Goal: Task Accomplishment & Management: Manage account settings

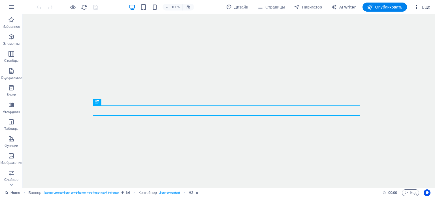
click at [427, 4] on span "Еще" at bounding box center [422, 7] width 16 height 6
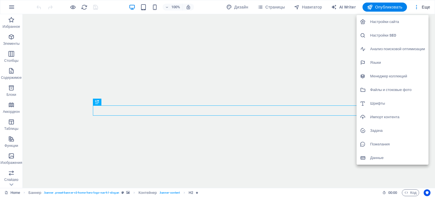
click at [386, 22] on h6 "Настройки сайта" at bounding box center [397, 21] width 55 height 7
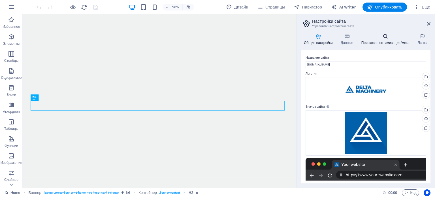
click at [398, 41] on h4 "Поисковая оптимизация/мета" at bounding box center [386, 39] width 56 height 12
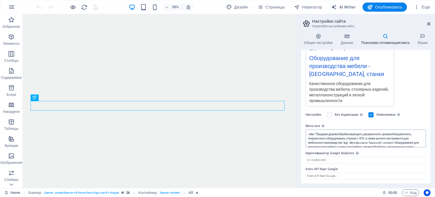
scroll to position [51, 0]
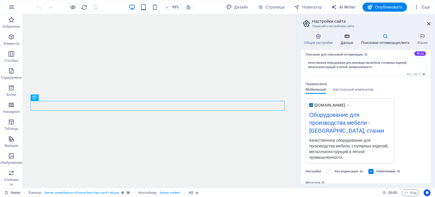
click at [350, 38] on icon at bounding box center [347, 36] width 18 height 6
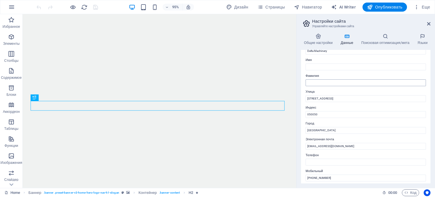
scroll to position [0, 0]
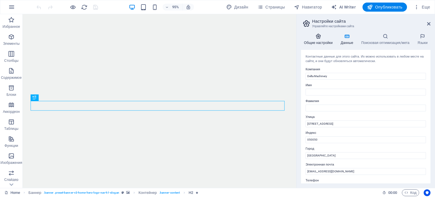
click at [318, 38] on icon at bounding box center [318, 36] width 35 height 6
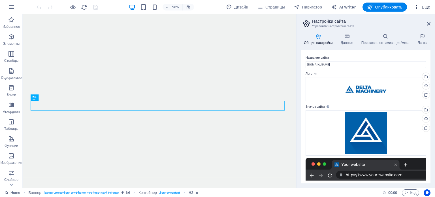
click at [427, 8] on span "Еще" at bounding box center [422, 7] width 16 height 6
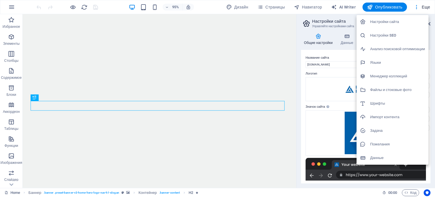
click at [384, 158] on h6 "Данные" at bounding box center [397, 157] width 55 height 7
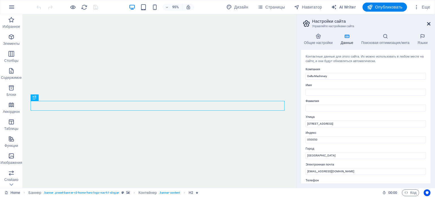
click at [428, 22] on icon at bounding box center [428, 24] width 3 height 5
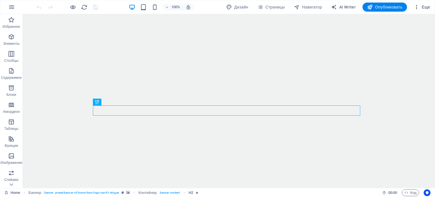
click at [426, 6] on span "Еще" at bounding box center [422, 7] width 16 height 6
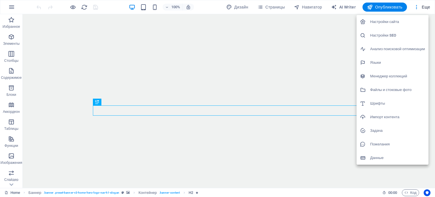
drag, startPoint x: 378, startPoint y: 132, endPoint x: 396, endPoint y: 138, distance: 18.9
click at [379, 132] on h6 "Задача" at bounding box center [397, 130] width 55 height 7
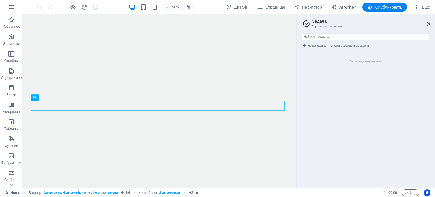
drag, startPoint x: 429, startPoint y: 21, endPoint x: 425, endPoint y: 29, distance: 8.5
click at [429, 21] on header "Задача Управление задачами" at bounding box center [366, 21] width 128 height 15
click at [427, 26] on icon at bounding box center [428, 24] width 3 height 5
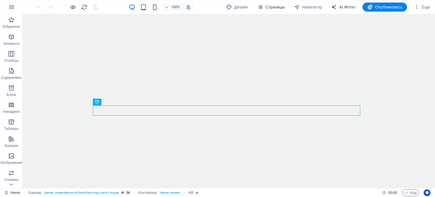
click at [270, 9] on span "Страницы" at bounding box center [270, 7] width 27 height 6
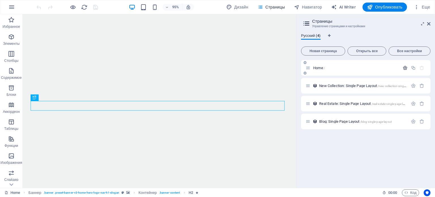
click at [407, 68] on icon "button" at bounding box center [405, 67] width 5 height 5
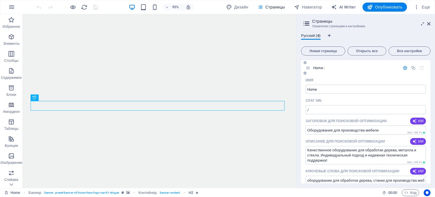
drag, startPoint x: 329, startPoint y: 98, endPoint x: 305, endPoint y: 97, distance: 24.1
click at [305, 97] on div "Имя Home ​ Слаг URL / ​ Заголовок для поисковой оптимизации ИИ Оборудование для…" at bounding box center [365, 194] width 129 height 236
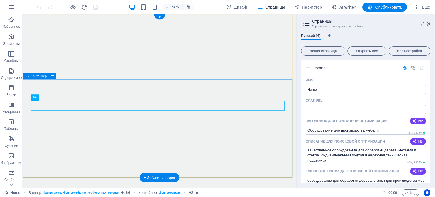
drag, startPoint x: 334, startPoint y: 115, endPoint x: 278, endPoint y: 166, distance: 75.8
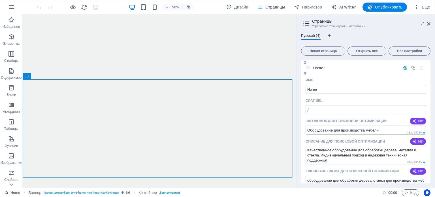
click at [315, 105] on div "Слаг URL" at bounding box center [366, 100] width 120 height 9
click at [314, 108] on input "/" at bounding box center [366, 109] width 120 height 9
type input "/mebel"
click at [361, 91] on input "Home" at bounding box center [366, 89] width 120 height 9
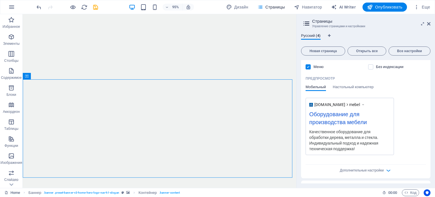
scroll to position [85, 0]
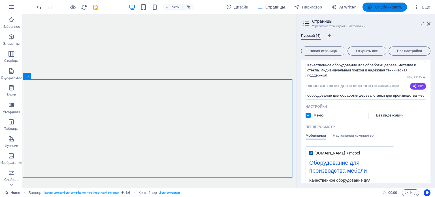
click at [381, 9] on span "Опубликовать" at bounding box center [384, 7] width 35 height 6
checkbox input "false"
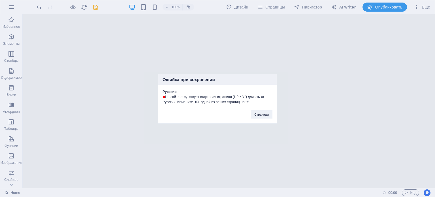
click at [221, 129] on div "Ошибка при сохранении Русский На сайте отсутствует стартовая страница (URL: "/"…" at bounding box center [217, 98] width 435 height 197
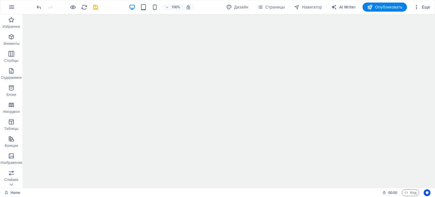
click at [423, 5] on span "Еще" at bounding box center [422, 7] width 16 height 6
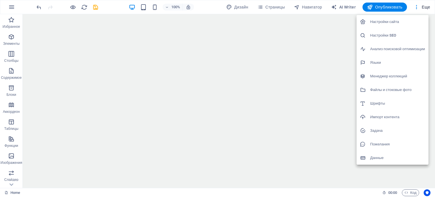
click at [382, 36] on h6 "Настройки SEO" at bounding box center [397, 35] width 55 height 7
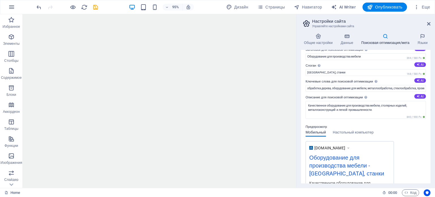
scroll to position [0, 0]
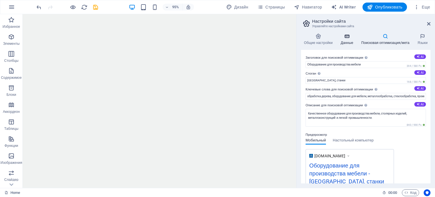
click at [348, 34] on icon at bounding box center [347, 36] width 18 height 6
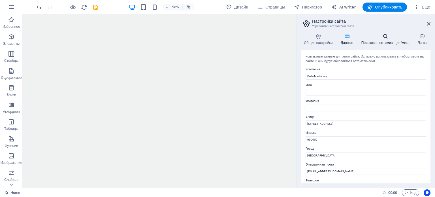
click at [375, 38] on icon at bounding box center [385, 36] width 54 height 6
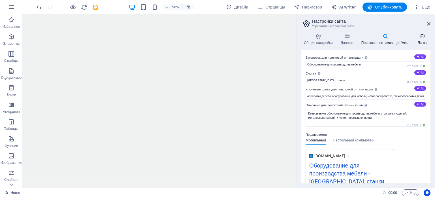
click at [421, 42] on h4 "Языки" at bounding box center [423, 39] width 16 height 12
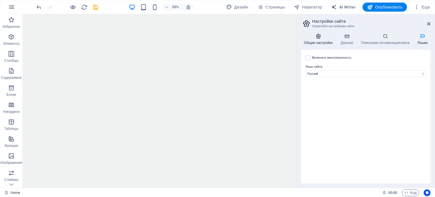
click at [323, 35] on icon at bounding box center [318, 36] width 35 height 6
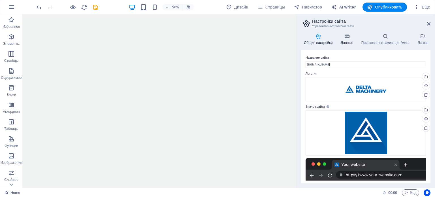
click at [355, 34] on h4 "Данные" at bounding box center [348, 39] width 21 height 12
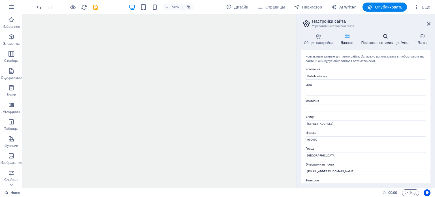
click at [388, 39] on h4 "Поисковая оптимизация/мета" at bounding box center [386, 39] width 56 height 12
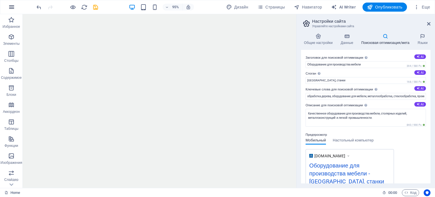
click at [14, 8] on icon "button" at bounding box center [11, 7] width 7 height 7
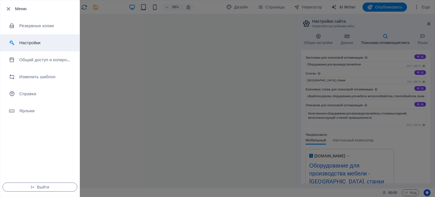
click at [33, 40] on h6 "Настройки" at bounding box center [45, 42] width 52 height 7
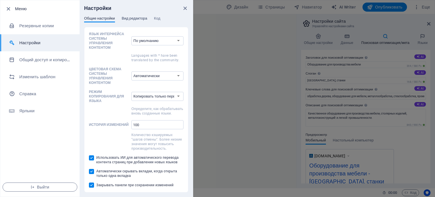
click at [138, 18] on span "Вид редактора" at bounding box center [134, 19] width 25 height 8
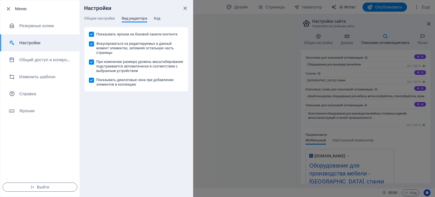
click at [157, 17] on span "Код" at bounding box center [157, 19] width 6 height 8
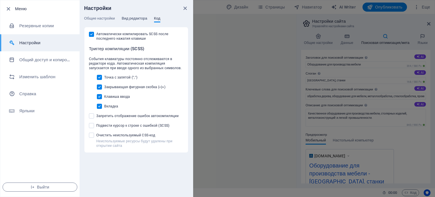
click at [137, 20] on span "Вид редактора" at bounding box center [134, 19] width 25 height 8
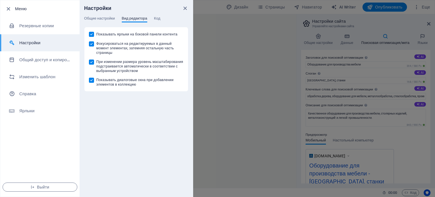
click at [162, 17] on div "Общие настройки Вид редактора Код" at bounding box center [136, 21] width 104 height 11
click at [160, 17] on span "Код" at bounding box center [157, 19] width 6 height 8
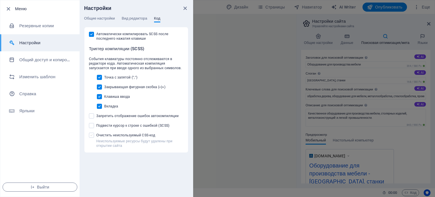
click at [90, 138] on span at bounding box center [91, 135] width 5 height 5
click at [90, 138] on input "Неиспользуемые ресурсы будут удалены при открытии сайта Очистить неиспользуемый…" at bounding box center [92, 135] width 7 height 5
checkbox input "true"
click at [134, 20] on span "Вид редактора" at bounding box center [134, 19] width 25 height 8
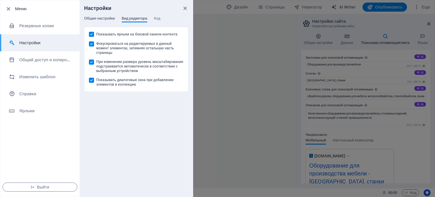
click at [107, 19] on span "Общие настройки" at bounding box center [99, 19] width 31 height 8
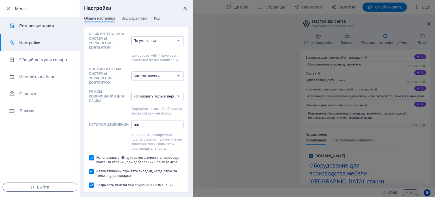
click at [46, 25] on h6 "Резервные копии" at bounding box center [45, 25] width 52 height 7
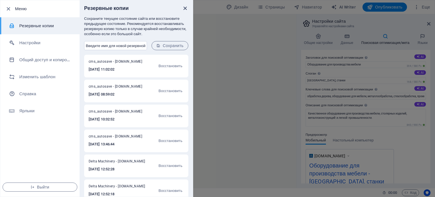
click at [186, 8] on icon "close" at bounding box center [185, 8] width 7 height 7
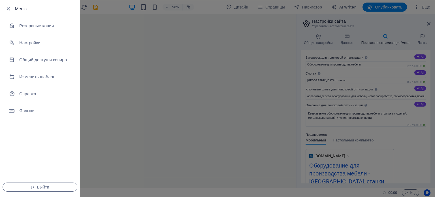
click at [165, 44] on div at bounding box center [217, 98] width 435 height 197
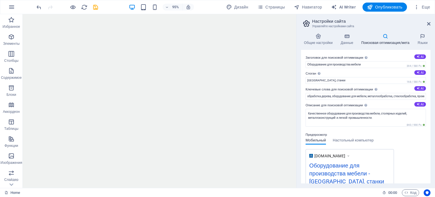
click at [389, 37] on icon at bounding box center [385, 36] width 54 height 6
click at [383, 37] on icon at bounding box center [385, 36] width 54 height 6
click at [423, 40] on h4 "Языки" at bounding box center [423, 39] width 16 height 12
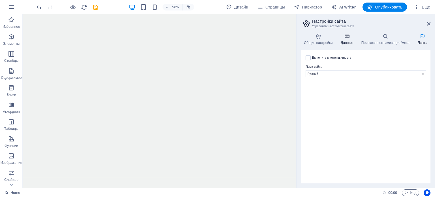
click at [341, 38] on icon at bounding box center [347, 36] width 18 height 6
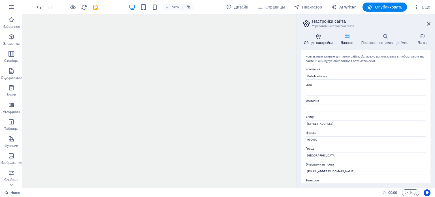
drag, startPoint x: 318, startPoint y: 36, endPoint x: 261, endPoint y: 36, distance: 56.1
click at [318, 36] on icon at bounding box center [318, 36] width 35 height 6
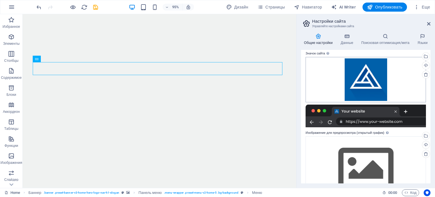
scroll to position [75, 0]
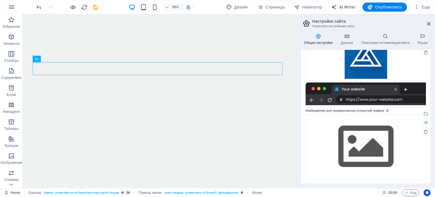
drag, startPoint x: 431, startPoint y: 120, endPoint x: 433, endPoint y: 72, distance: 47.9
click at [435, 86] on div "Общие настройки Данные Поисковая оптимизация/мета Языки Название сайта [DOMAIN_…" at bounding box center [366, 108] width 139 height 159
click at [424, 10] on button "Еще" at bounding box center [422, 7] width 21 height 9
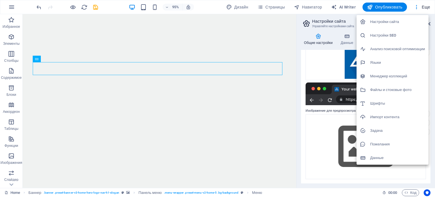
click at [386, 22] on h6 "Настройки сайта" at bounding box center [397, 21] width 55 height 7
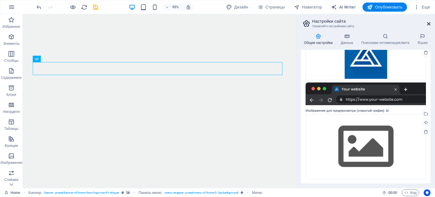
click at [428, 22] on icon at bounding box center [428, 24] width 3 height 5
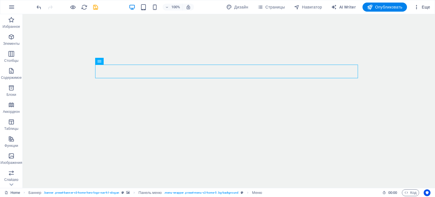
click at [424, 6] on span "Еще" at bounding box center [422, 7] width 16 height 6
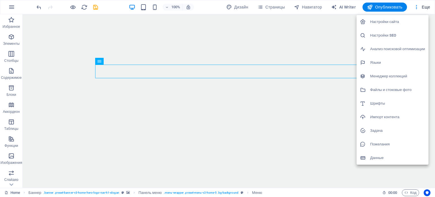
click at [394, 35] on h6 "Настройки SEO" at bounding box center [397, 35] width 55 height 7
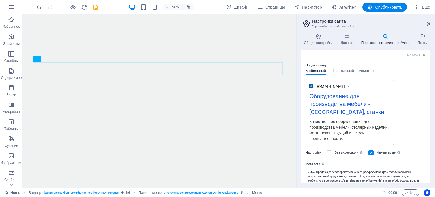
scroll to position [0, 0]
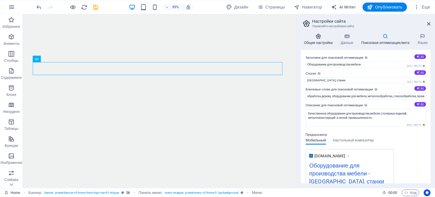
click at [327, 41] on h4 "Общие настройки" at bounding box center [319, 39] width 37 height 12
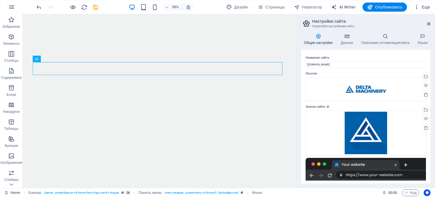
click at [426, 10] on button "Еще" at bounding box center [422, 7] width 21 height 9
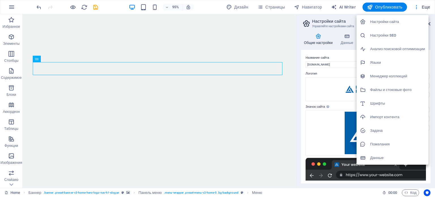
click at [388, 48] on h6 "Анализ поисковой оптимизации" at bounding box center [397, 49] width 55 height 7
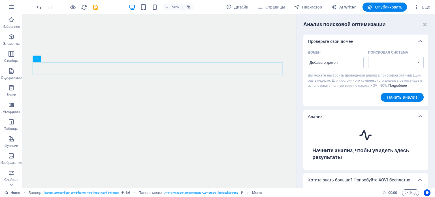
select select "[DOMAIN_NAME]"
click at [346, 61] on input "Домен ​" at bounding box center [336, 62] width 56 height 9
click at [337, 60] on input "Домен ​" at bounding box center [336, 62] width 56 height 9
type input "[DOMAIN_NAME]"
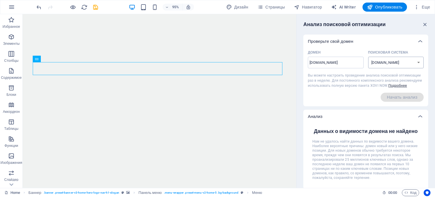
click at [414, 61] on select "[DOMAIN_NAME] [DOMAIN_NAME] [DOMAIN_NAME] [DOMAIN_NAME] [DOMAIN_NAME] [DOMAIN_N…" at bounding box center [396, 63] width 56 height 12
click at [398, 44] on div "Проверьте свой домен" at bounding box center [361, 42] width 106 height 6
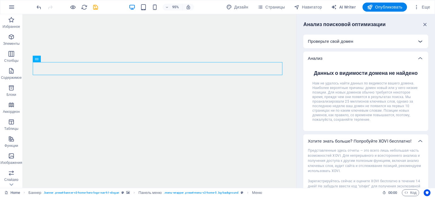
click at [416, 47] on div at bounding box center [421, 42] width 14 height 14
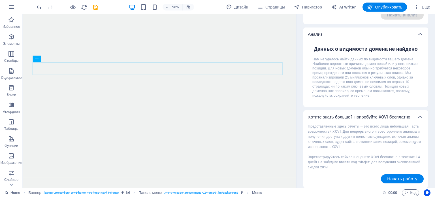
scroll to position [87, 0]
click at [403, 179] on span "Начать работу" at bounding box center [402, 178] width 30 height 5
click at [11, 9] on icon "button" at bounding box center [11, 7] width 7 height 7
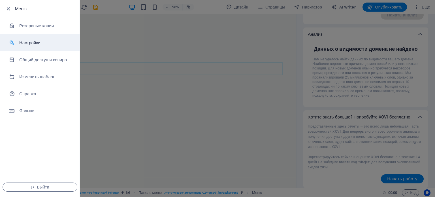
click at [30, 42] on h6 "Настройки" at bounding box center [45, 42] width 52 height 7
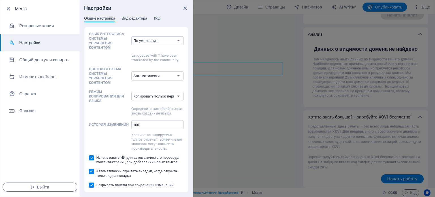
click at [135, 18] on span "Вид редактора" at bounding box center [134, 19] width 25 height 8
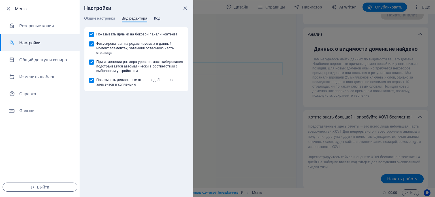
click at [157, 18] on span "Код" at bounding box center [157, 19] width 6 height 8
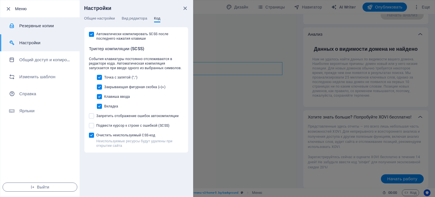
click at [46, 25] on h6 "Резервные копии" at bounding box center [45, 25] width 52 height 7
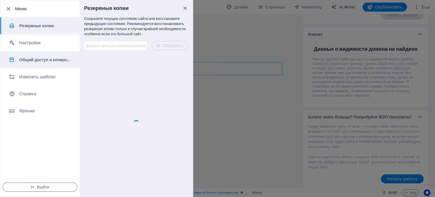
click at [36, 62] on h6 "Общий доступ и копирование сайта" at bounding box center [45, 59] width 52 height 7
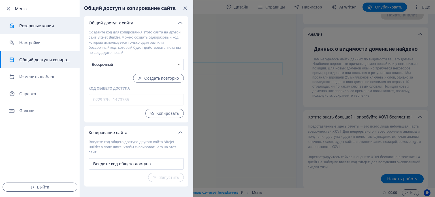
click at [36, 27] on h6 "Резервные копии" at bounding box center [45, 25] width 52 height 7
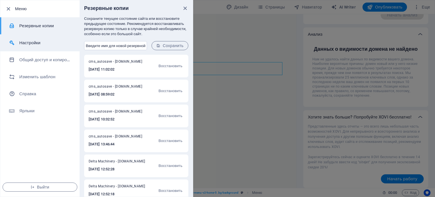
click at [29, 38] on li "Настройки" at bounding box center [39, 42] width 79 height 17
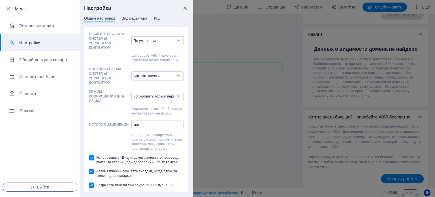
click at [133, 18] on span "Вид редактора" at bounding box center [134, 19] width 25 height 8
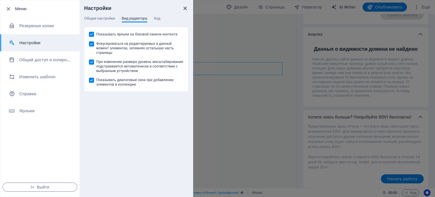
click at [188, 8] on icon "close" at bounding box center [185, 8] width 7 height 7
